Goal: Navigation & Orientation: Find specific page/section

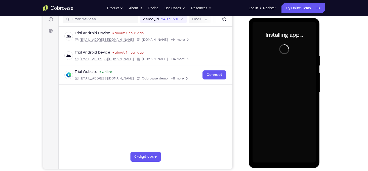
scroll to position [65, 0]
click at [283, 162] on div at bounding box center [283, 92] width 63 height 141
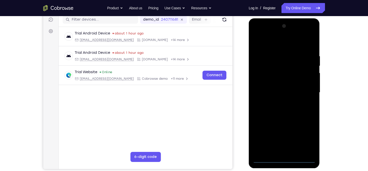
click at [284, 160] on div at bounding box center [283, 92] width 63 height 141
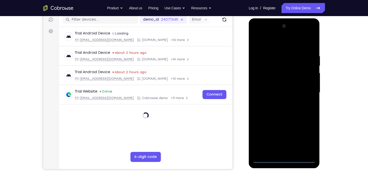
click at [305, 137] on div at bounding box center [283, 92] width 63 height 141
click at [271, 42] on div at bounding box center [283, 92] width 63 height 141
click at [305, 88] on div at bounding box center [283, 92] width 63 height 141
click at [279, 101] on div at bounding box center [283, 92] width 63 height 141
click at [279, 87] on div at bounding box center [283, 92] width 63 height 141
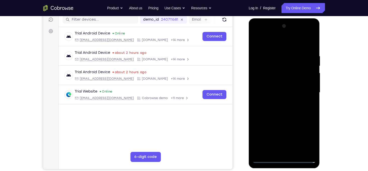
click at [283, 83] on div at bounding box center [283, 92] width 63 height 141
click at [278, 91] on div at bounding box center [283, 92] width 63 height 141
click at [297, 117] on div at bounding box center [283, 92] width 63 height 141
drag, startPoint x: 278, startPoint y: 44, endPoint x: 277, endPoint y: 23, distance: 20.9
click at [277, 23] on div at bounding box center [283, 92] width 63 height 141
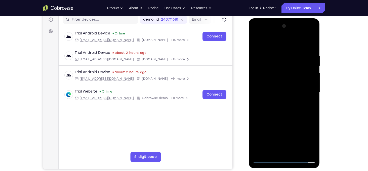
click at [295, 152] on div at bounding box center [283, 92] width 63 height 141
click at [288, 120] on div at bounding box center [283, 92] width 63 height 141
click at [285, 86] on div at bounding box center [283, 92] width 63 height 141
click at [281, 150] on div at bounding box center [283, 92] width 63 height 141
click at [307, 105] on div at bounding box center [283, 92] width 63 height 141
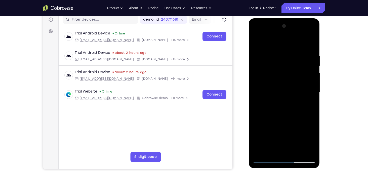
click at [257, 43] on div at bounding box center [283, 92] width 63 height 141
click at [257, 42] on div at bounding box center [283, 92] width 63 height 141
click at [283, 95] on div at bounding box center [283, 92] width 63 height 141
click at [314, 145] on div at bounding box center [283, 92] width 63 height 141
drag, startPoint x: 299, startPoint y: 128, endPoint x: 296, endPoint y: 108, distance: 20.8
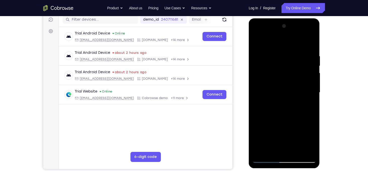
click at [296, 108] on div at bounding box center [283, 92] width 63 height 141
click at [256, 141] on div at bounding box center [283, 92] width 63 height 141
click at [260, 151] on div at bounding box center [283, 92] width 63 height 141
click at [274, 56] on div at bounding box center [283, 92] width 63 height 141
click at [310, 78] on div at bounding box center [283, 92] width 63 height 141
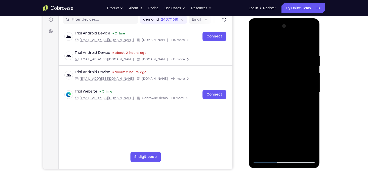
click at [310, 78] on div at bounding box center [283, 92] width 63 height 141
click at [262, 82] on div at bounding box center [283, 92] width 63 height 141
click at [310, 91] on div at bounding box center [283, 92] width 63 height 141
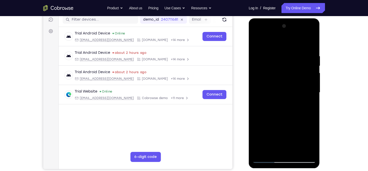
click at [310, 91] on div at bounding box center [283, 92] width 63 height 141
click at [255, 92] on div at bounding box center [283, 92] width 63 height 141
click at [312, 95] on div at bounding box center [283, 92] width 63 height 141
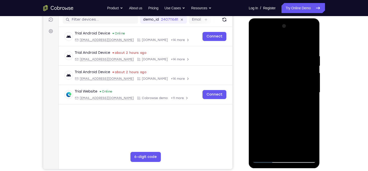
click at [312, 95] on div at bounding box center [283, 92] width 63 height 141
click at [260, 44] on div at bounding box center [283, 92] width 63 height 141
drag, startPoint x: 285, startPoint y: 109, endPoint x: 285, endPoint y: 84, distance: 25.4
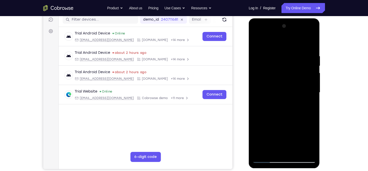
click at [285, 84] on div at bounding box center [283, 92] width 63 height 141
drag, startPoint x: 282, startPoint y: 96, endPoint x: 284, endPoint y: 130, distance: 34.5
click at [284, 130] on div at bounding box center [283, 92] width 63 height 141
click at [300, 73] on div at bounding box center [283, 92] width 63 height 141
click at [265, 159] on div at bounding box center [283, 92] width 63 height 141
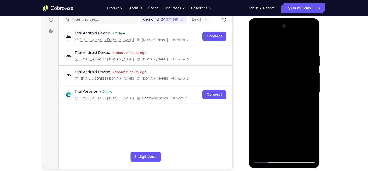
click at [295, 56] on div at bounding box center [283, 92] width 63 height 141
click at [266, 159] on div at bounding box center [283, 92] width 63 height 141
click at [281, 58] on div at bounding box center [283, 92] width 63 height 141
click at [263, 149] on div at bounding box center [283, 92] width 63 height 141
click at [261, 152] on div at bounding box center [283, 92] width 63 height 141
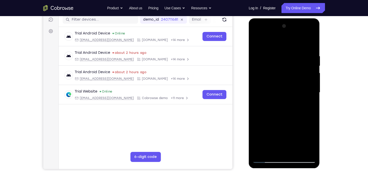
click at [261, 151] on div at bounding box center [283, 92] width 63 height 141
drag, startPoint x: 281, startPoint y: 60, endPoint x: 285, endPoint y: 98, distance: 38.4
click at [285, 98] on div at bounding box center [283, 92] width 63 height 141
click at [278, 52] on div at bounding box center [283, 92] width 63 height 141
click at [311, 85] on div at bounding box center [283, 92] width 63 height 141
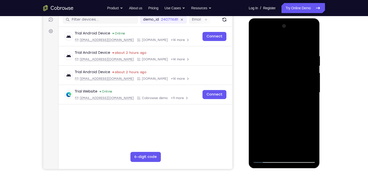
click at [311, 88] on div at bounding box center [283, 92] width 63 height 141
click at [311, 82] on div at bounding box center [283, 92] width 63 height 141
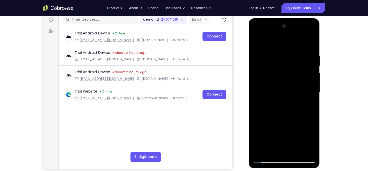
click at [311, 82] on div at bounding box center [283, 92] width 63 height 141
drag, startPoint x: 260, startPoint y: 79, endPoint x: 317, endPoint y: 79, distance: 56.8
click at [317, 79] on div at bounding box center [284, 93] width 71 height 150
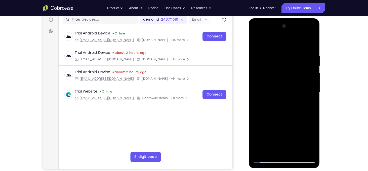
click at [260, 44] on div at bounding box center [283, 92] width 63 height 141
drag, startPoint x: 288, startPoint y: 102, endPoint x: 287, endPoint y: 59, distance: 42.7
click at [287, 59] on div at bounding box center [283, 92] width 63 height 141
click at [261, 150] on div at bounding box center [283, 92] width 63 height 141
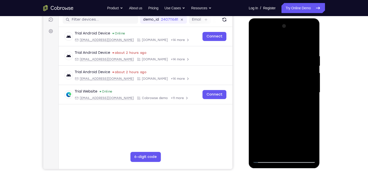
drag, startPoint x: 277, startPoint y: 65, endPoint x: 280, endPoint y: 120, distance: 55.1
click at [280, 120] on div at bounding box center [283, 92] width 63 height 141
